Goal: Information Seeking & Learning: Learn about a topic

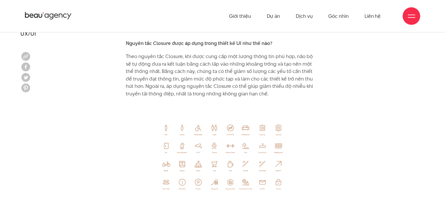
scroll to position [2880, 0]
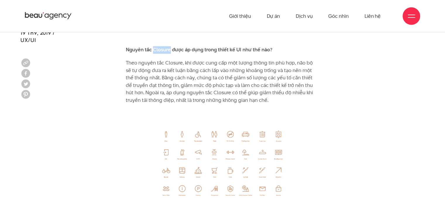
drag, startPoint x: 152, startPoint y: 42, endPoint x: 170, endPoint y: 42, distance: 17.5
click at [170, 46] on b "Nguyên tắc Closure được áp dụng trong thiết kế UI như thế nào?" at bounding box center [199, 49] width 146 height 7
click at [312, 73] on p "Theo nguyên tắc Closure, khi được cung cấp một lượng thông tin phù hợp, não bộ …" at bounding box center [222, 81] width 193 height 45
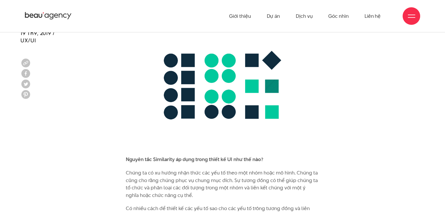
scroll to position [2332, 0]
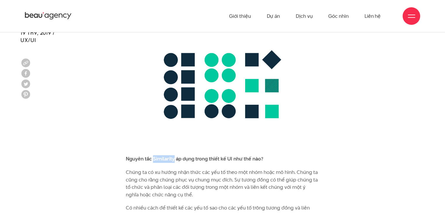
drag, startPoint x: 153, startPoint y: 151, endPoint x: 175, endPoint y: 152, distance: 21.4
click at [175, 156] on b "Nguyên tắc Similarity áp dụng trong thiết kế UI như thế nào?" at bounding box center [194, 159] width 137 height 7
click at [256, 93] on img at bounding box center [222, 86] width 193 height 127
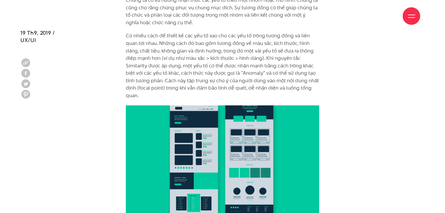
click at [256, 93] on div "Bộ não con người luôn cố gắng gán ý nghĩa cho thế giới quan bằng cách so sánh v…" at bounding box center [222, 11] width 193 height 3752
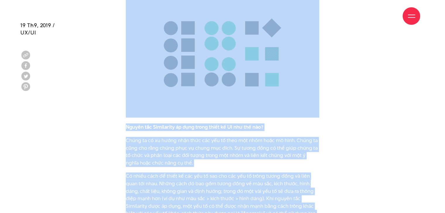
scroll to position [2462, 0]
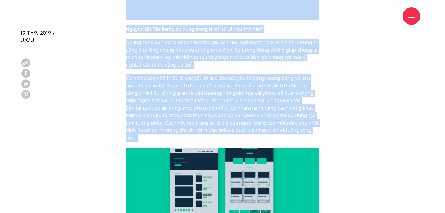
drag, startPoint x: 124, startPoint y: 82, endPoint x: 187, endPoint y: 131, distance: 78.9
click at [187, 131] on div "Bộ não con người luôn cố gắng gán ý nghĩa cho thế giới quan bằng cách so sánh v…" at bounding box center [222, 55] width 202 height 3757
copy div "Similarity Những yếu tố thiết kế mang những đặc điểm thị giác tương đồng thường…"
click at [187, 131] on p "Có nhiều cách để thiết kế các yếu tố sao cho các yếu tố trông tương đồng và liê…" at bounding box center [222, 108] width 193 height 67
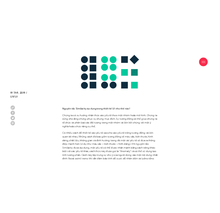
scroll to position [2431, 0]
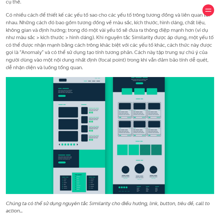
click at [112, 65] on p "Có nhiều cách để thiết kế các yếu tố sao cho các yếu tố trông tương đồng và liê…" at bounding box center [110, 41] width 208 height 60
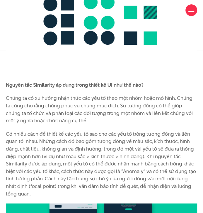
scroll to position [2272, 0]
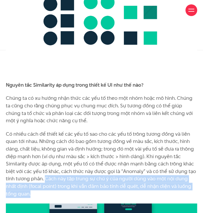
drag, startPoint x: 44, startPoint y: 163, endPoint x: 58, endPoint y: 179, distance: 22.0
click at [58, 179] on p "Có nhiều cách để thiết kế các yếu tố sao cho các yếu tố trông tương đồng và liê…" at bounding box center [101, 164] width 191 height 67
copy p "Cách này tập trung sự chú ý của người dùng vào một nội dung nhất định (focal po…"
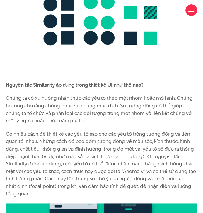
click at [151, 131] on p "Có nhiều cách để thiết kế các yếu tố sao cho các yếu tố trông tương đồng và liê…" at bounding box center [101, 164] width 191 height 67
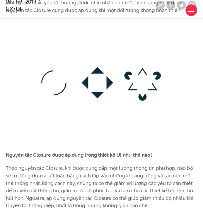
scroll to position [2646, 0]
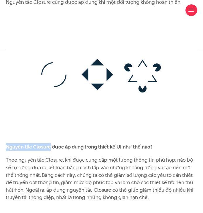
drag, startPoint x: 5, startPoint y: 132, endPoint x: 49, endPoint y: 134, distance: 44.2
copy b "Nguyên tắc Closure"
click at [171, 115] on img at bounding box center [101, 75] width 191 height 126
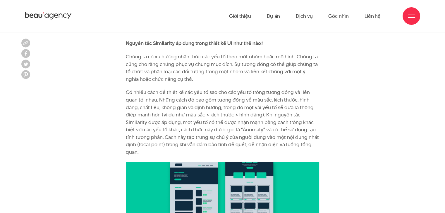
scroll to position [2428, 0]
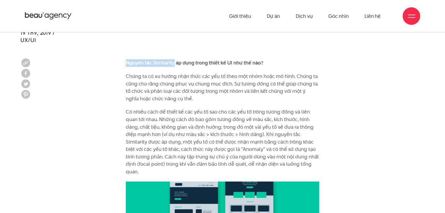
drag, startPoint x: 125, startPoint y: 56, endPoint x: 173, endPoint y: 57, distance: 47.7
click at [173, 59] on b "Nguyên tắc Similarity áp dụng trong thiết kế UI như thế nào?" at bounding box center [194, 62] width 137 height 7
copy b "Nguyên tắc Similarity"
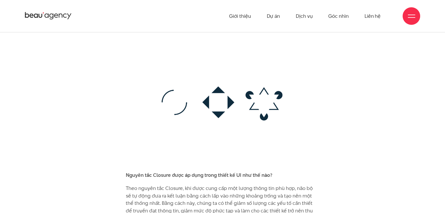
scroll to position [2768, 0]
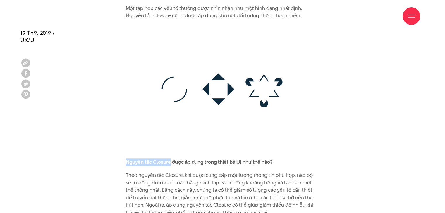
drag, startPoint x: 125, startPoint y: 156, endPoint x: 170, endPoint y: 155, distance: 44.7
click at [159, 110] on img at bounding box center [222, 88] width 193 height 127
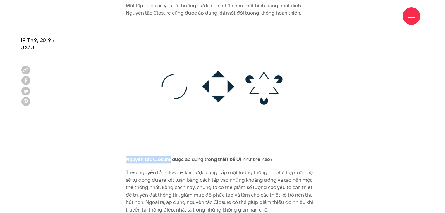
scroll to position [2784, 0]
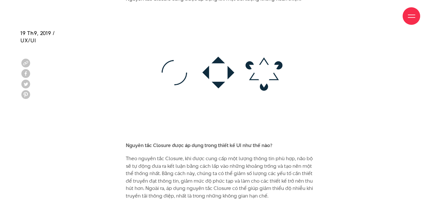
click at [179, 142] on b "Nguyên tắc Closure được áp dụng trong thiết kế UI như thế nào?" at bounding box center [199, 145] width 146 height 7
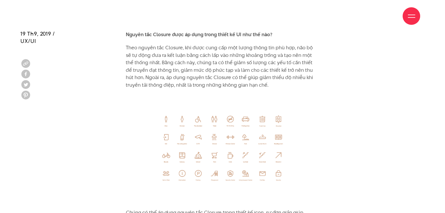
scroll to position [2896, 0]
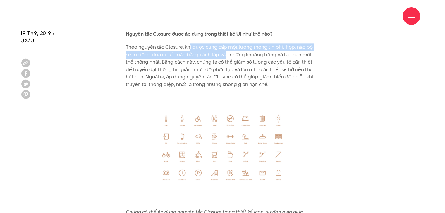
drag, startPoint x: 189, startPoint y: 38, endPoint x: 218, endPoint y: 48, distance: 31.0
click at [218, 48] on p "Theo nguyên tắc Closure, khi được cung cấp một lượng thông tin phù hợp, não bộ …" at bounding box center [222, 66] width 193 height 45
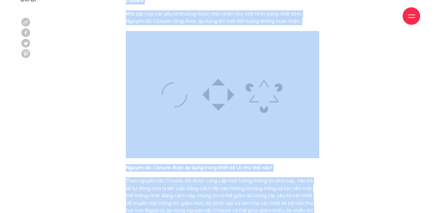
scroll to position [2796, 0]
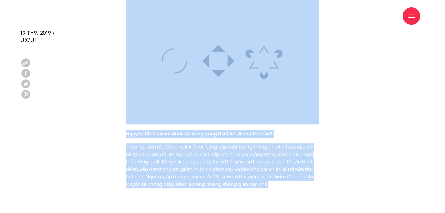
drag, startPoint x: 123, startPoint y: 35, endPoint x: 258, endPoint y: 175, distance: 193.5
copy div "Closure Một tập hợp các yếu tố thường được nhìn nhận như một hình dạng nhất địn…"
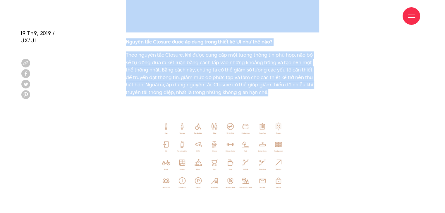
scroll to position [2888, 0]
click at [180, 71] on p "Theo nguyên tắc Closure, khi được cung cấp một lượng thông tin phù hợp, não bộ …" at bounding box center [222, 73] width 193 height 45
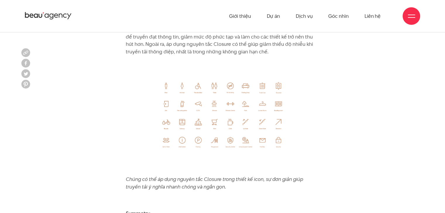
scroll to position [2856, 0]
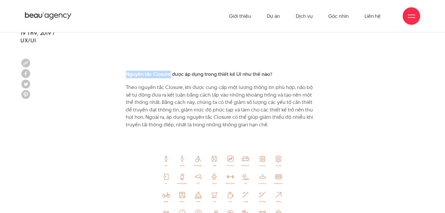
drag, startPoint x: 171, startPoint y: 67, endPoint x: 119, endPoint y: 70, distance: 51.8
click at [156, 103] on p "Theo nguyên tắc Closure, khi được cung cấp một lượng thông tin phù hợp, não bộ …" at bounding box center [222, 106] width 193 height 45
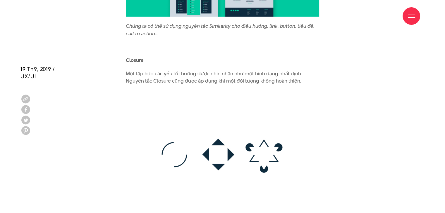
scroll to position [2738, 0]
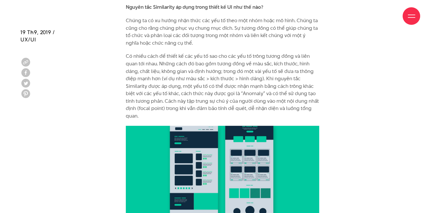
scroll to position [2484, 0]
